Goal: Find contact information: Find contact information

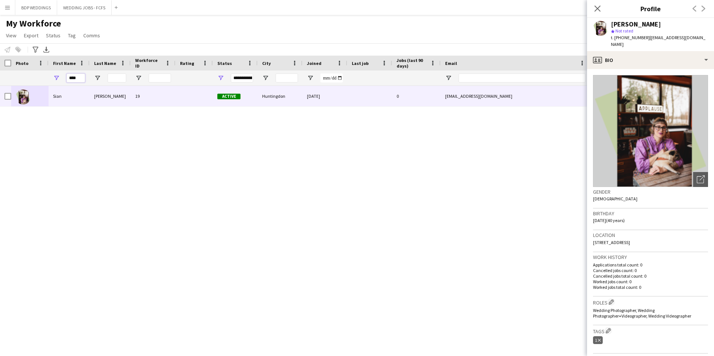
drag, startPoint x: 0, startPoint y: 0, endPoint x: 57, endPoint y: 79, distance: 97.1
click at [57, 79] on div "****" at bounding box center [69, 78] width 41 height 15
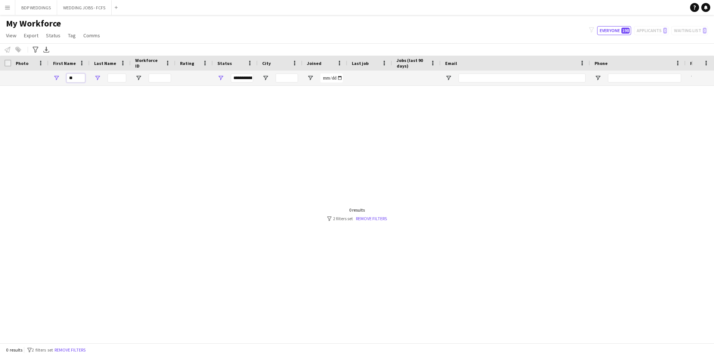
type input "*"
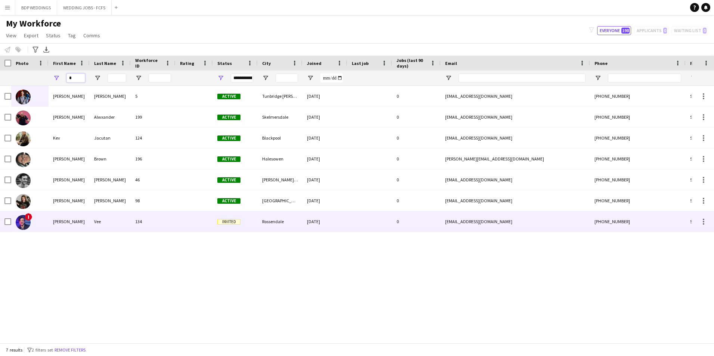
type input "*"
click at [88, 226] on div "[PERSON_NAME]" at bounding box center [69, 221] width 41 height 21
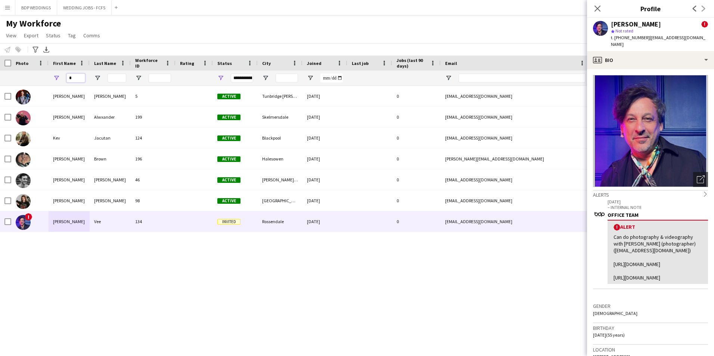
drag, startPoint x: 66, startPoint y: 73, endPoint x: 50, endPoint y: 70, distance: 16.3
click at [50, 70] on div "Workforce Details Photo First Name Age" at bounding box center [405, 71] width 810 height 30
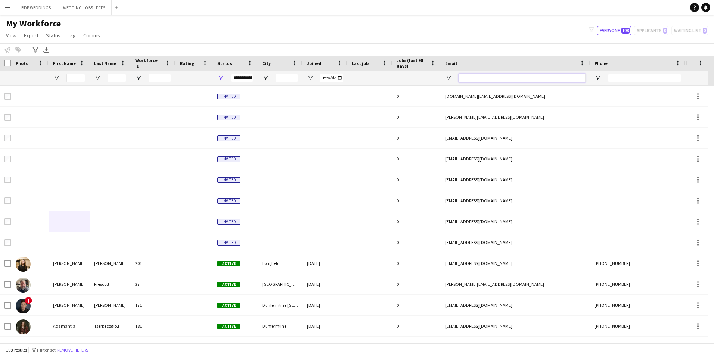
click at [575, 79] on input "Email Filter Input" at bounding box center [522, 78] width 127 height 9
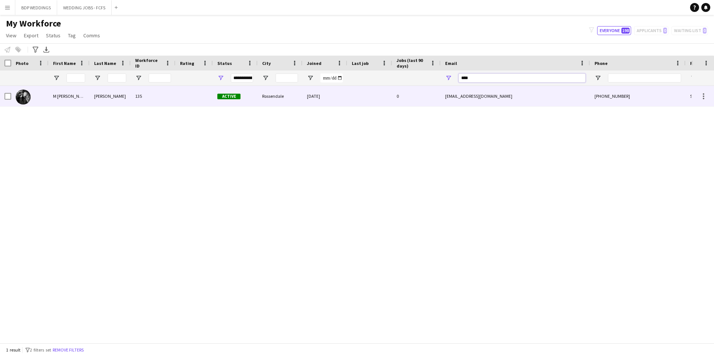
type input "****"
click at [395, 93] on div "0" at bounding box center [416, 96] width 49 height 21
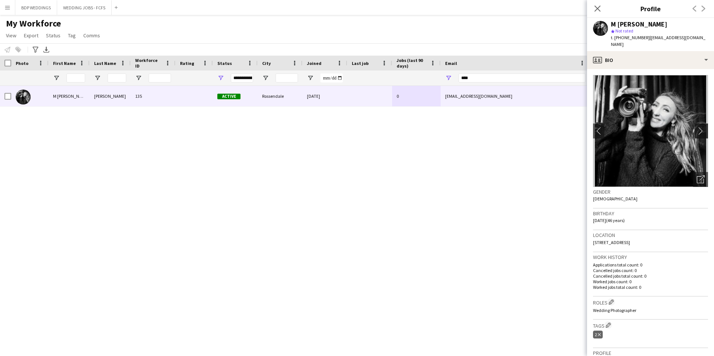
click at [697, 127] on app-icon "chevron-right" at bounding box center [703, 131] width 12 height 8
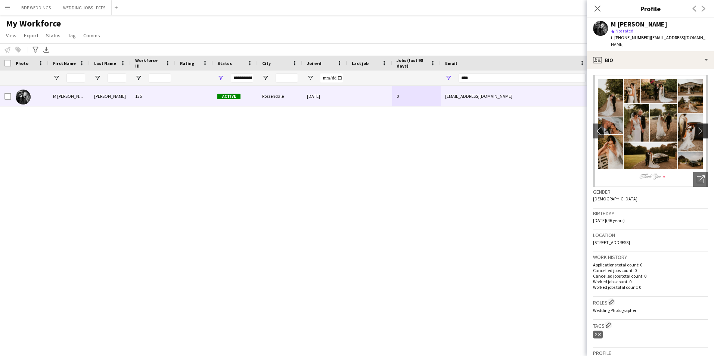
click at [697, 127] on app-icon "chevron-right" at bounding box center [703, 131] width 12 height 8
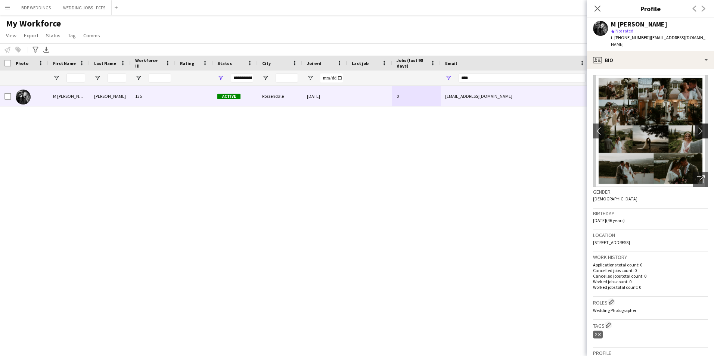
click at [697, 127] on app-icon "chevron-right" at bounding box center [703, 131] width 12 height 8
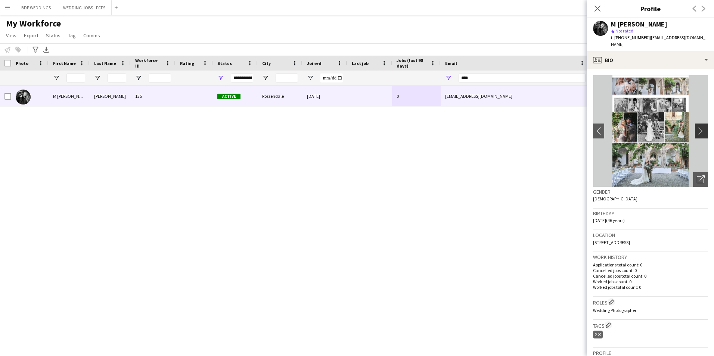
click at [697, 127] on app-icon "chevron-right" at bounding box center [703, 131] width 12 height 8
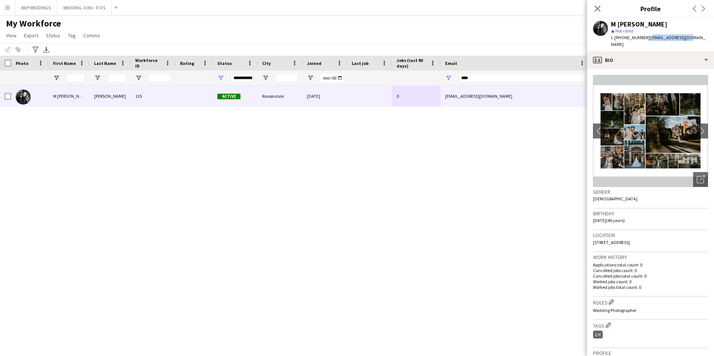
drag, startPoint x: 646, startPoint y: 35, endPoint x: 686, endPoint y: 35, distance: 40.0
click at [686, 35] on div "M [PERSON_NAME] star Not rated t. [PHONE_NUMBER] | [EMAIL_ADDRESS][DOMAIN_NAME]" at bounding box center [650, 34] width 127 height 33
copy span "[EMAIL_ADDRESS][DOMAIN_NAME]"
